Goal: Navigation & Orientation: Find specific page/section

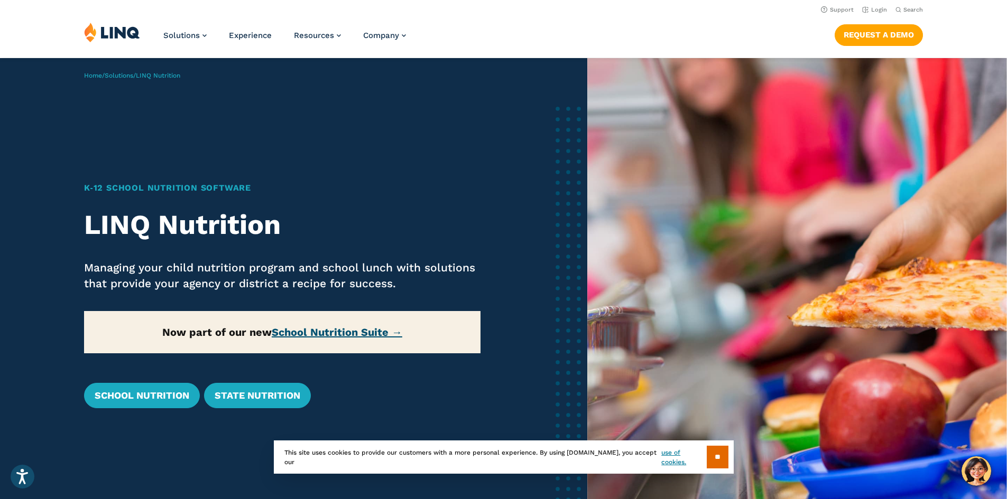
click at [354, 332] on link "School Nutrition Suite →" at bounding box center [337, 332] width 131 height 13
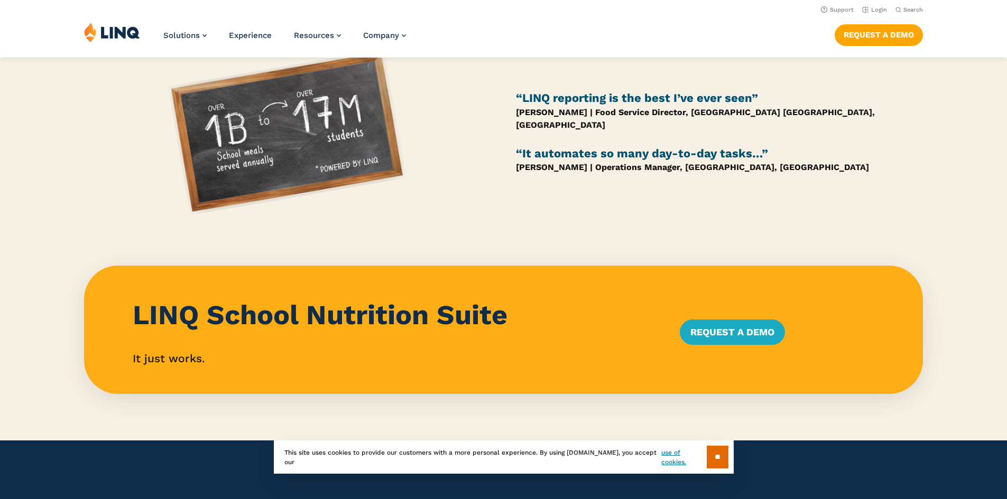
scroll to position [793, 0]
